Goal: Check status: Check status

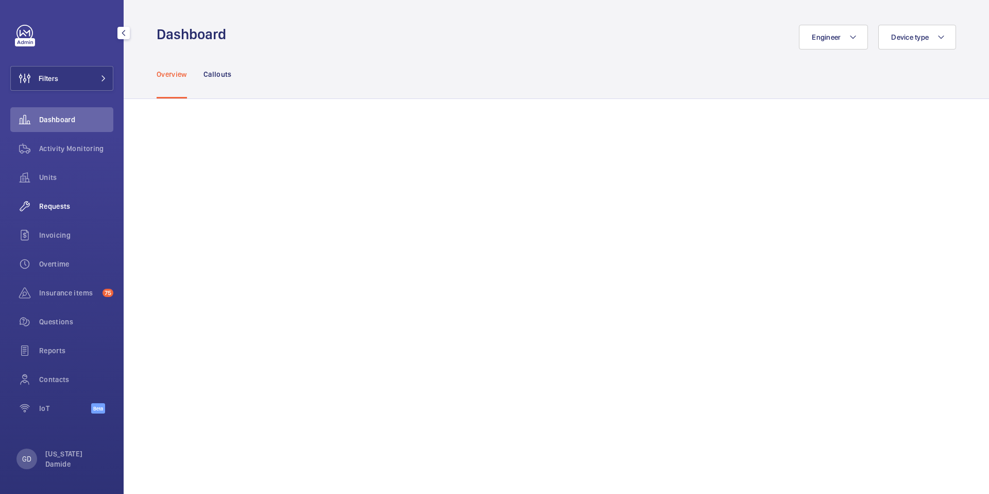
click at [55, 207] on span "Requests" at bounding box center [76, 206] width 74 height 10
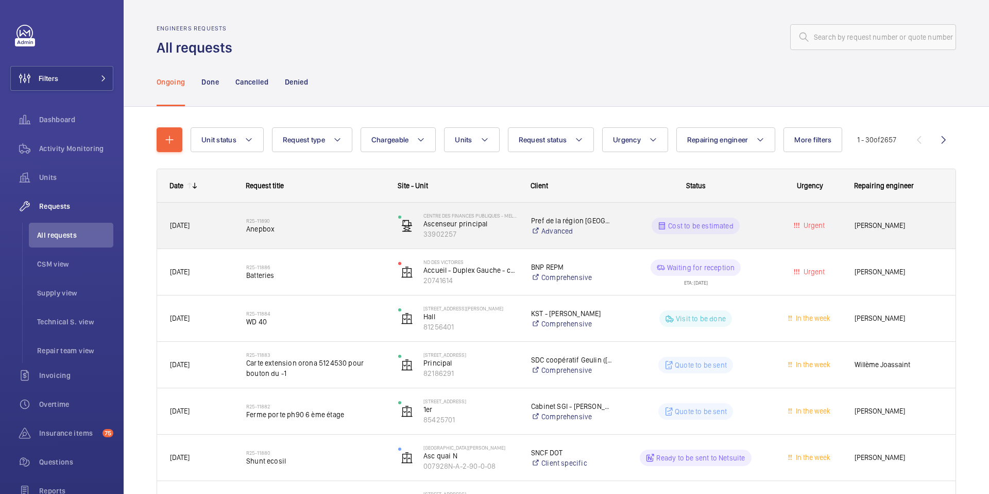
click at [269, 234] on div "R25-11890 Anepbox" at bounding box center [315, 226] width 139 height 30
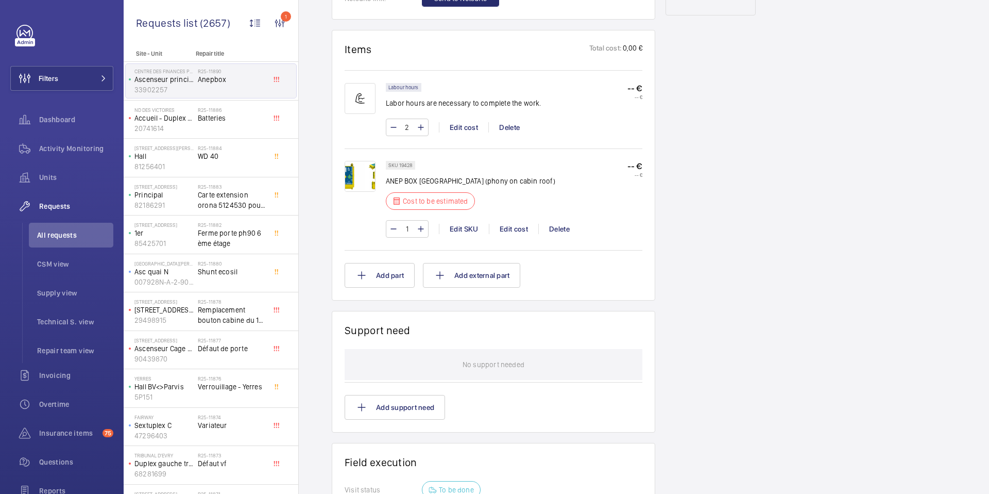
scroll to position [585, 0]
